Goal: Task Accomplishment & Management: Use online tool/utility

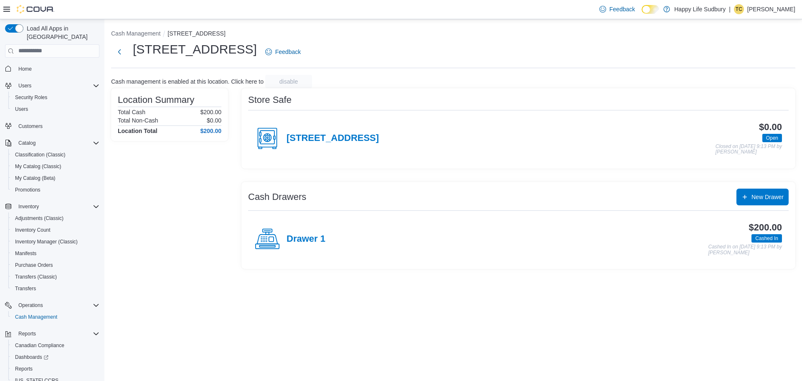
scroll to position [27, 0]
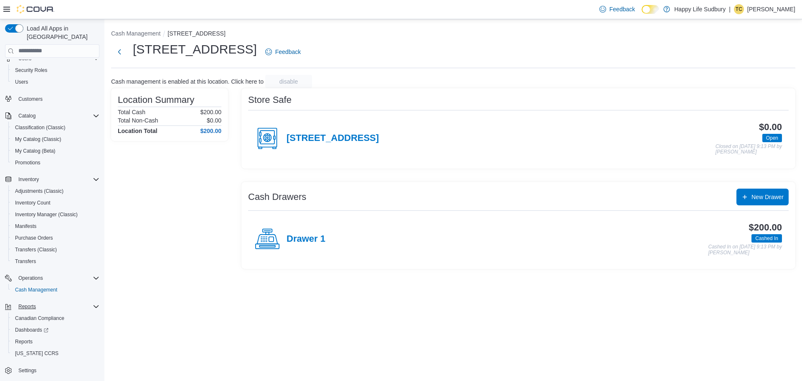
click at [97, 303] on icon "Complex example" at bounding box center [96, 306] width 7 height 7
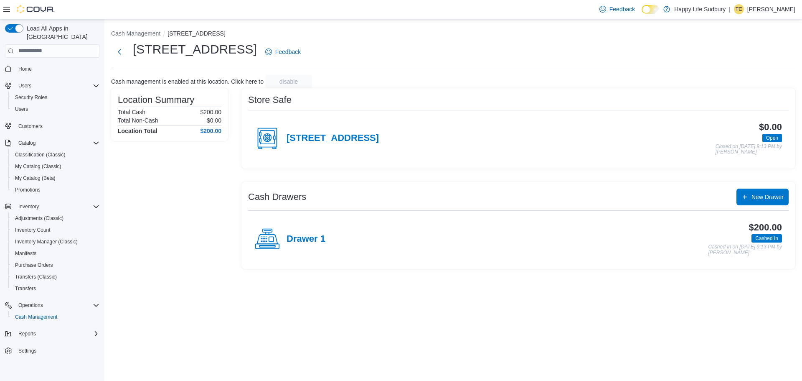
scroll to position [0, 0]
click at [93, 330] on icon "Complex example" at bounding box center [96, 333] width 7 height 7
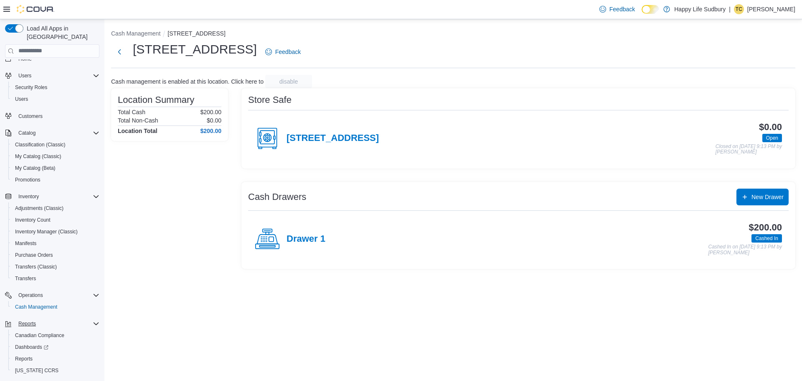
scroll to position [27, 0]
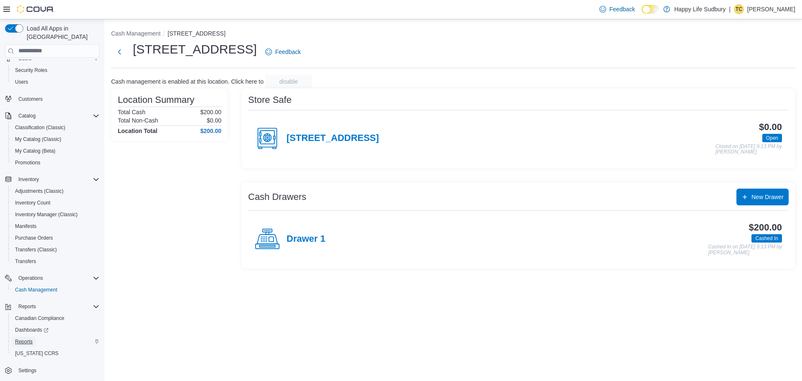
click at [21, 338] on span "Reports" at bounding box center [24, 341] width 18 height 7
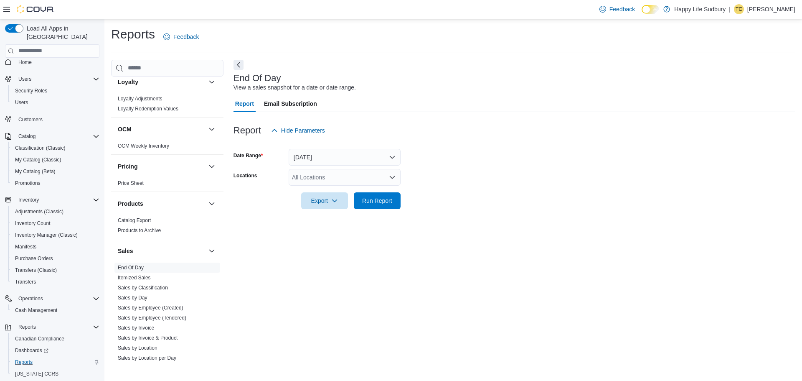
scroll to position [501, 0]
click at [160, 262] on span "End Of Day" at bounding box center [167, 267] width 106 height 10
click at [377, 157] on button "[DATE]" at bounding box center [345, 157] width 112 height 17
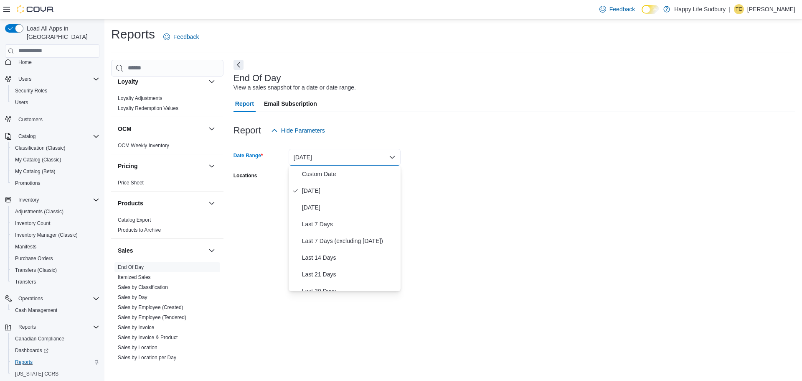
click at [486, 159] on form "Date Range [DATE] Locations All Locations Export Run Report" at bounding box center [515, 174] width 562 height 70
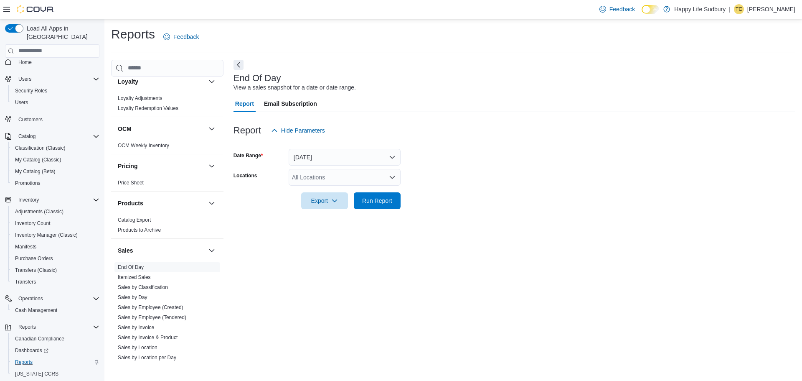
click at [373, 178] on div "All Locations" at bounding box center [345, 177] width 112 height 17
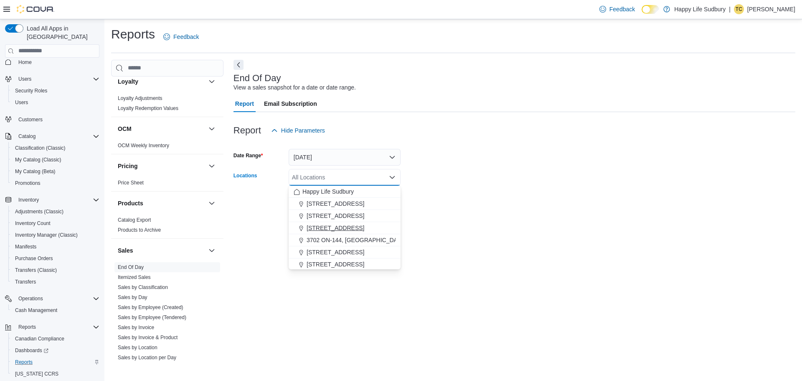
click at [364, 229] on span "[STREET_ADDRESS]" at bounding box center [336, 228] width 58 height 8
click at [477, 213] on div at bounding box center [515, 214] width 562 height 10
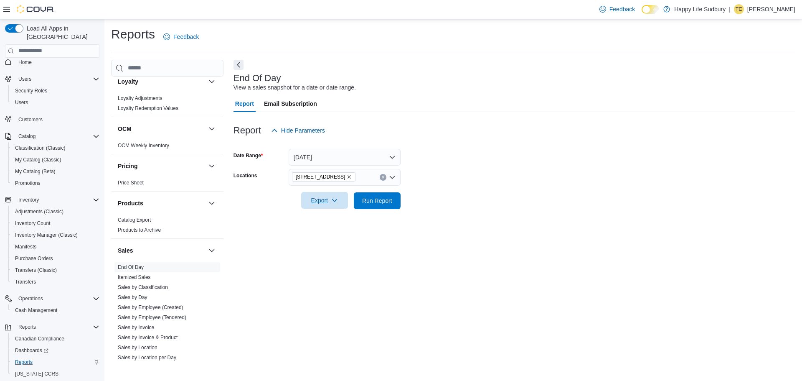
click at [328, 204] on span "Export" at bounding box center [324, 200] width 37 height 17
